Goal: Book appointment/travel/reservation

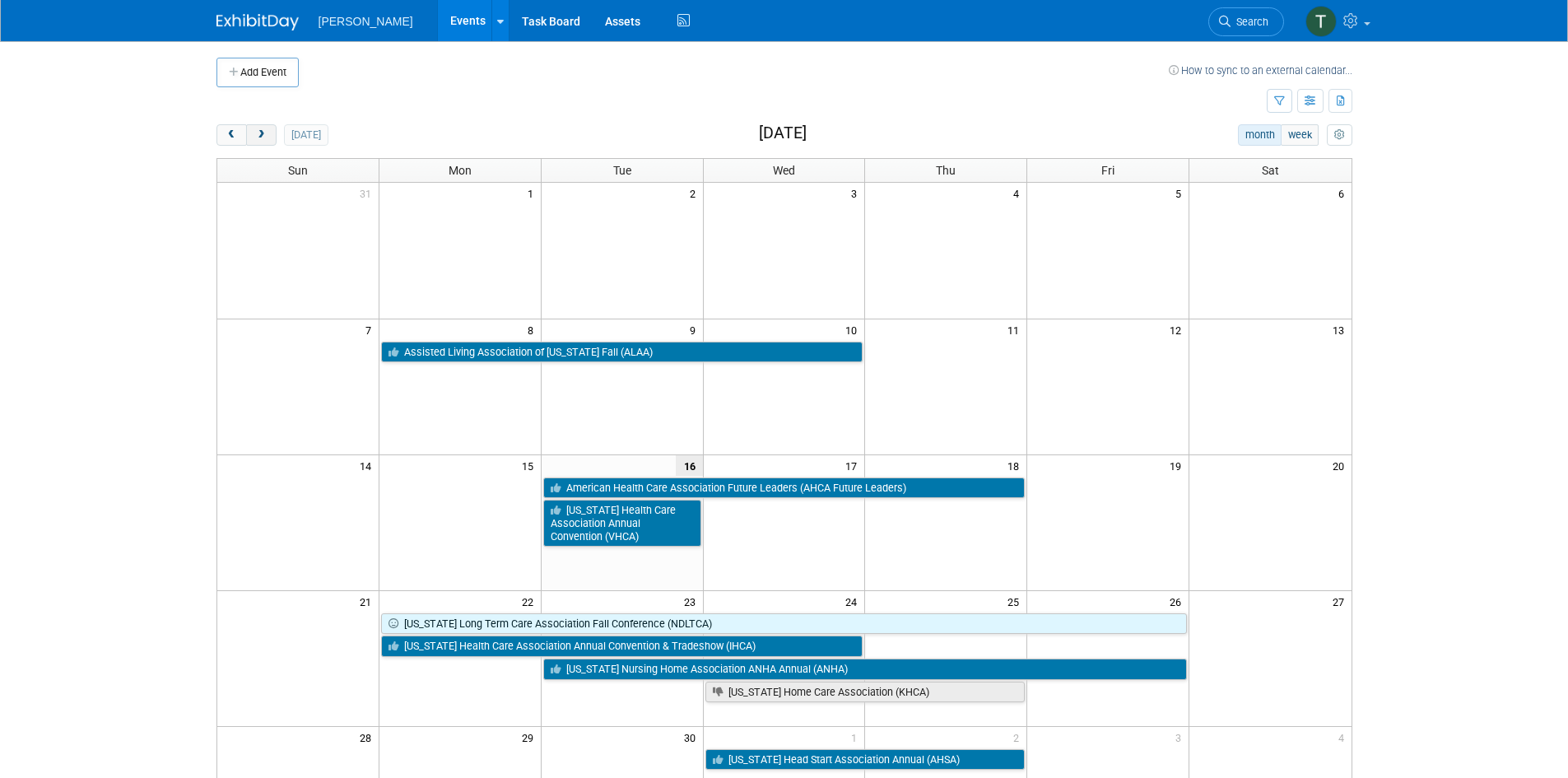
click at [262, 134] on span "next" at bounding box center [261, 135] width 13 height 11
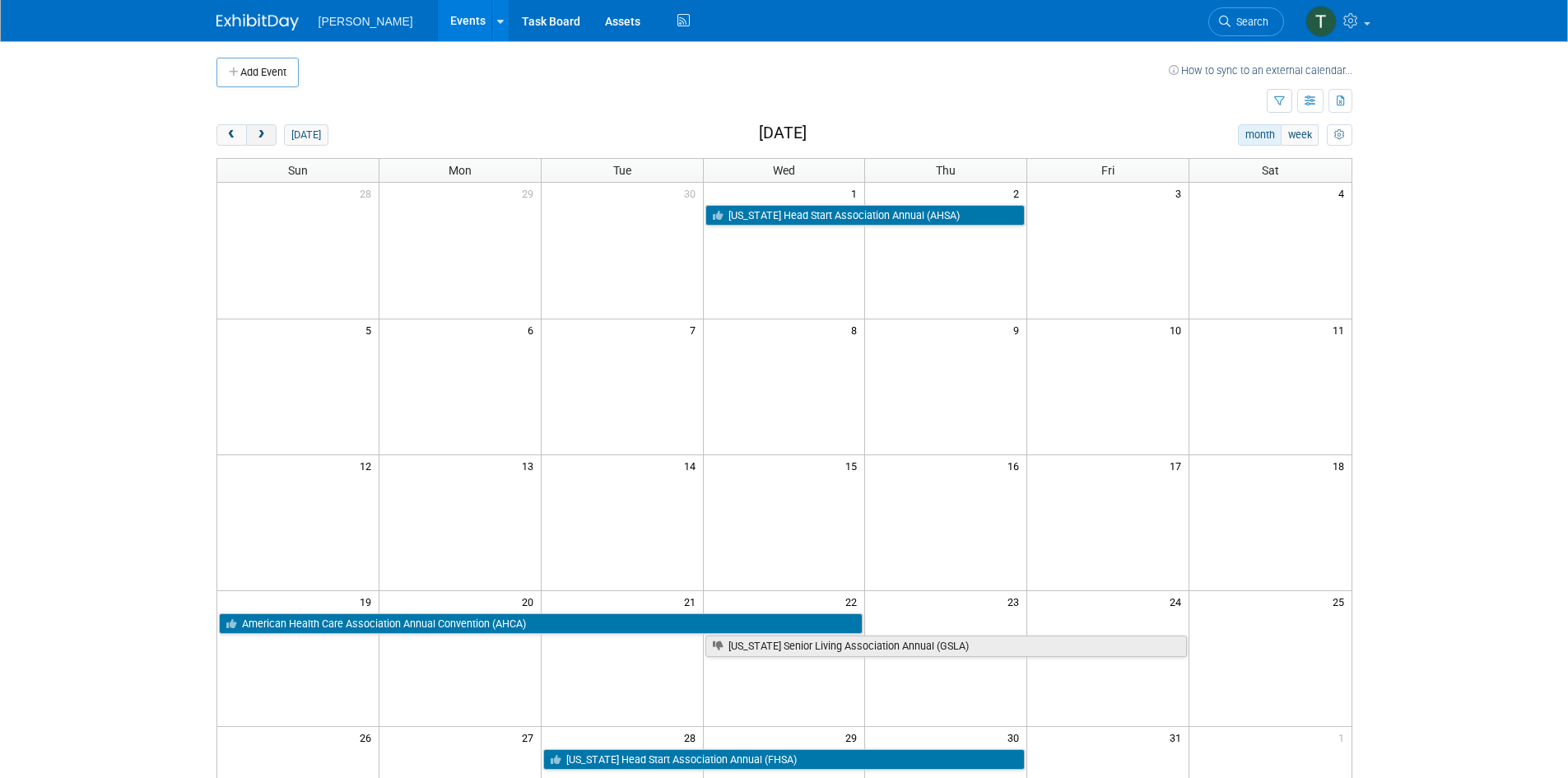
click at [262, 134] on span "next" at bounding box center [261, 135] width 13 height 11
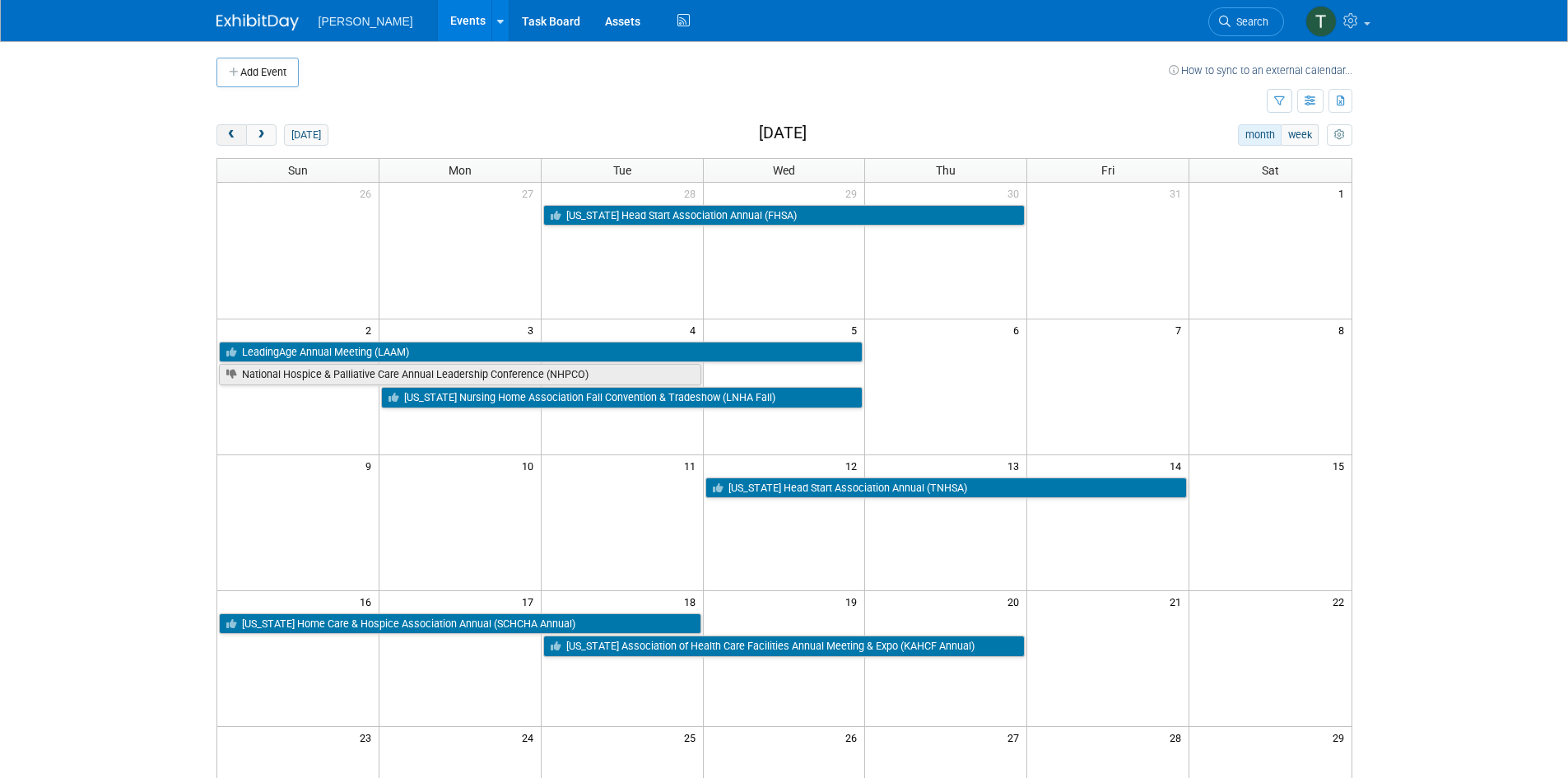
click at [226, 133] on span "prev" at bounding box center [231, 135] width 13 height 11
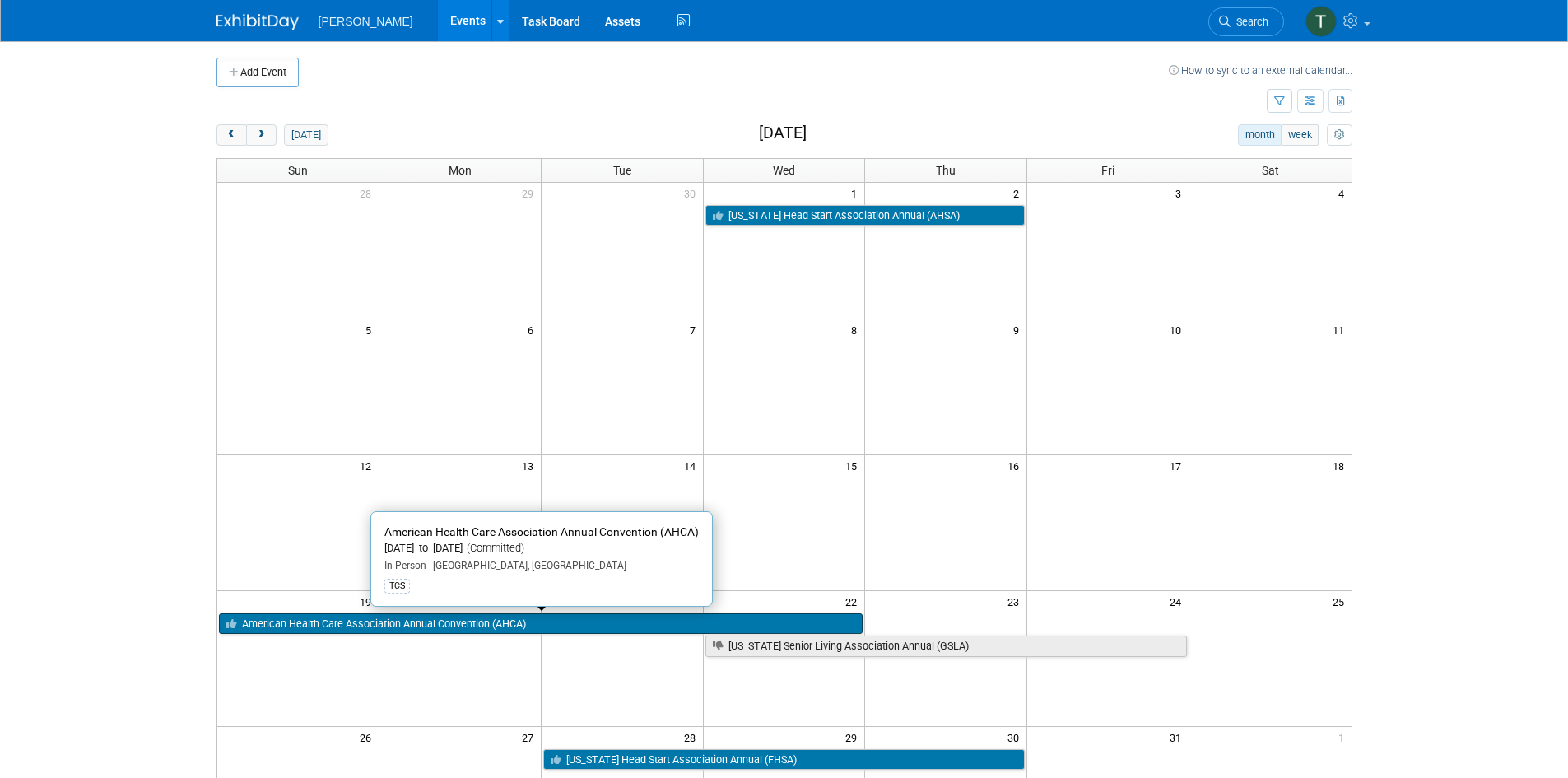
click at [329, 627] on link "American Health Care Association Annual Convention (AHCA)" at bounding box center [541, 623] width 644 height 21
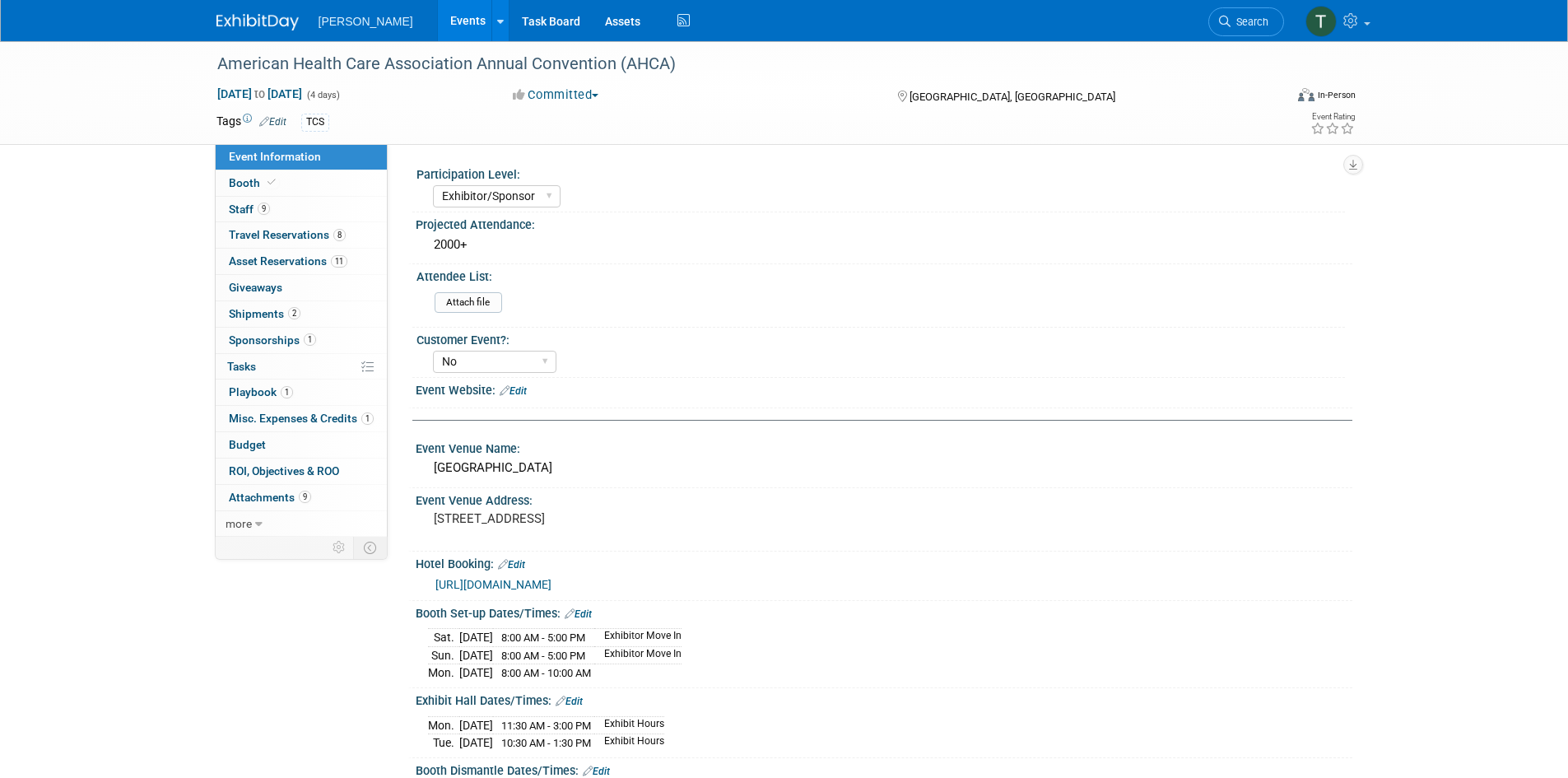
select select "Exhibitor/Sponsor"
select select "No"
click at [267, 234] on span "Travel Reservations 8" at bounding box center [287, 235] width 117 height 14
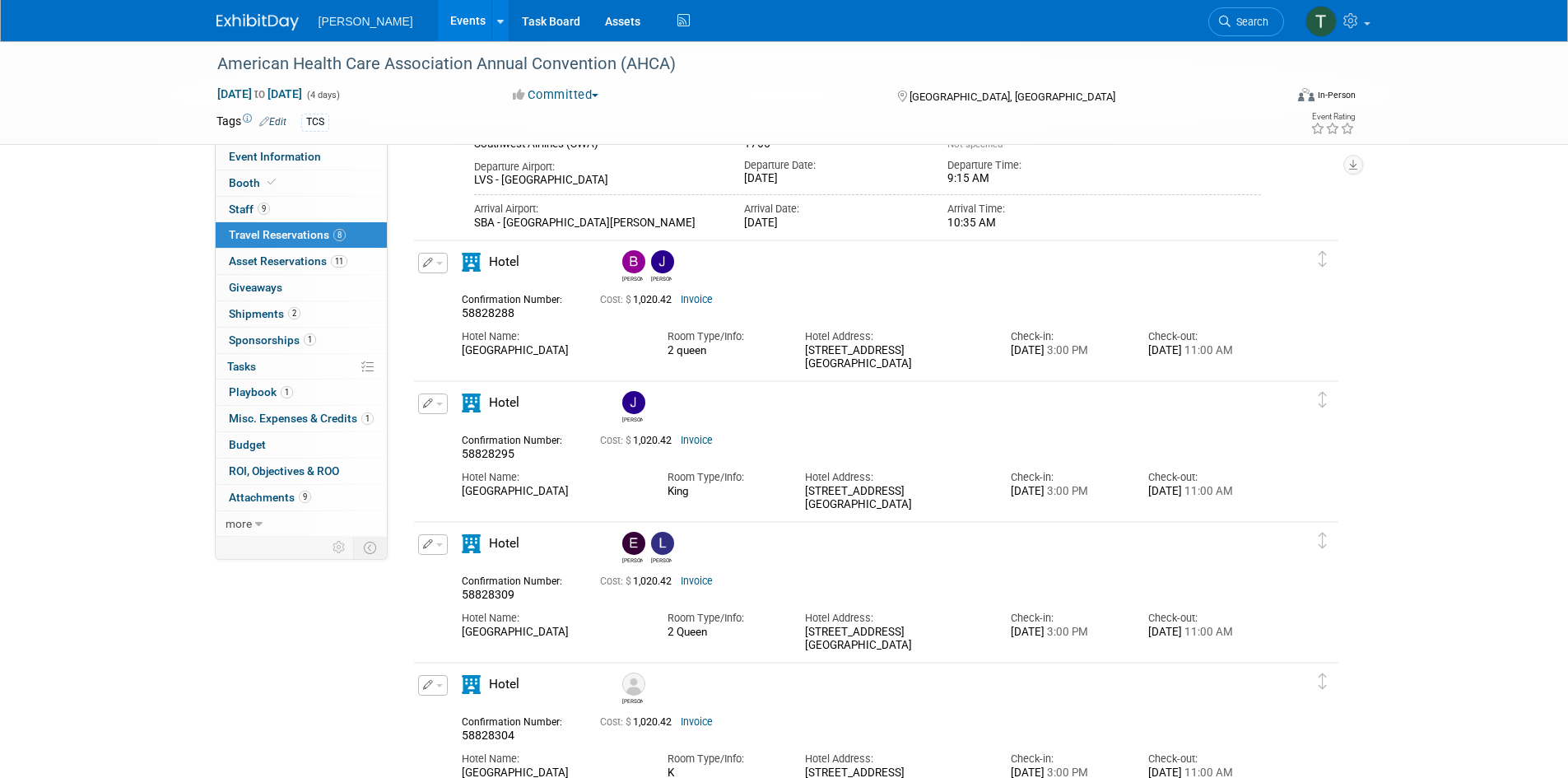
scroll to position [1235, 0]
